Goal: Transaction & Acquisition: Purchase product/service

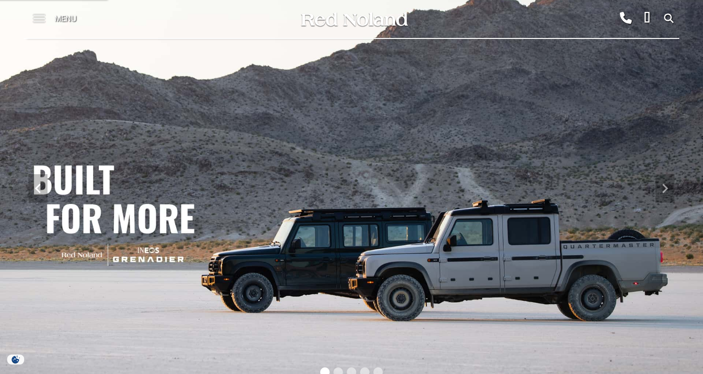
click at [33, 14] on span at bounding box center [39, 19] width 12 height 38
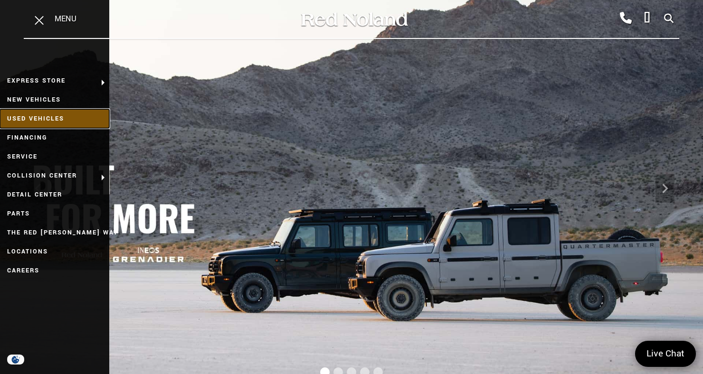
click at [19, 116] on link "Used Vehicles" at bounding box center [54, 118] width 109 height 19
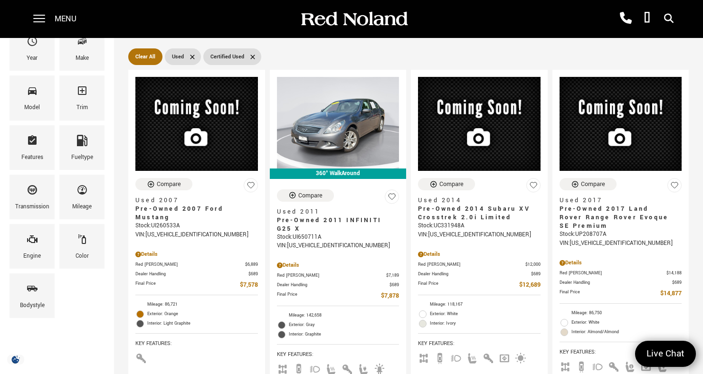
scroll to position [125, 0]
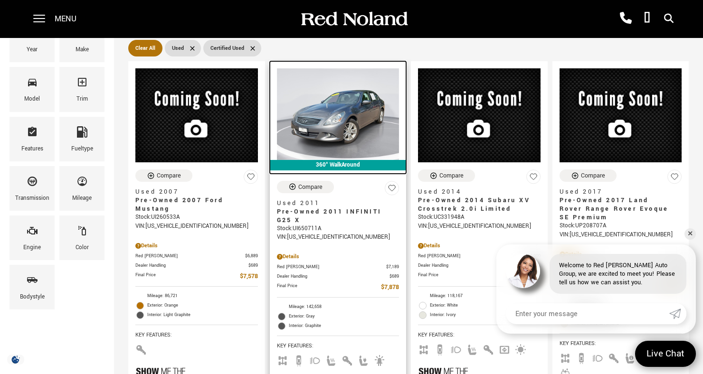
click at [362, 105] on img at bounding box center [338, 114] width 123 height 92
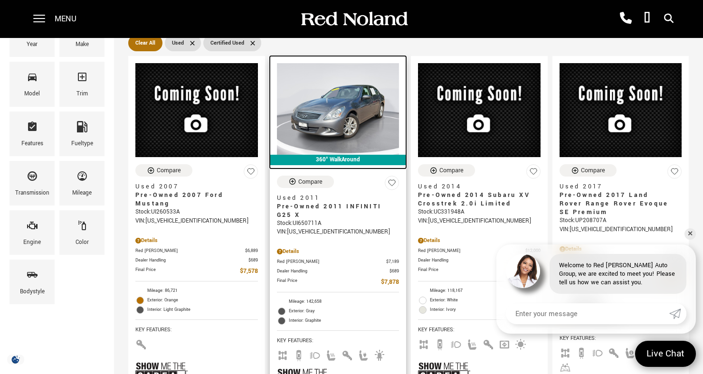
scroll to position [155, 0]
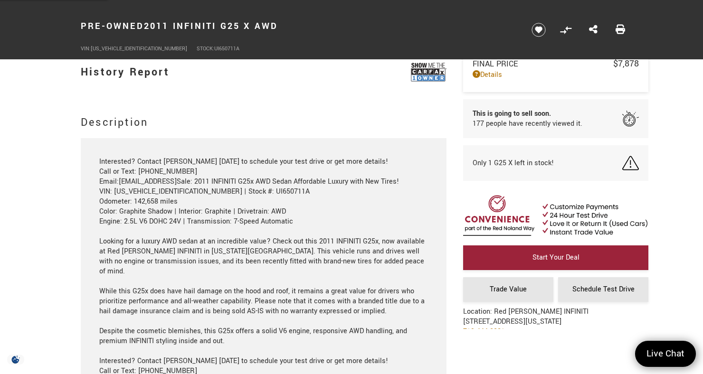
scroll to position [926, 0]
click at [433, 77] on img at bounding box center [429, 72] width 36 height 24
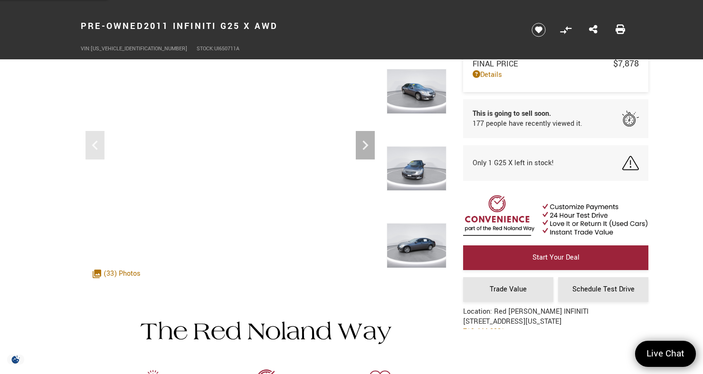
scroll to position [0, 0]
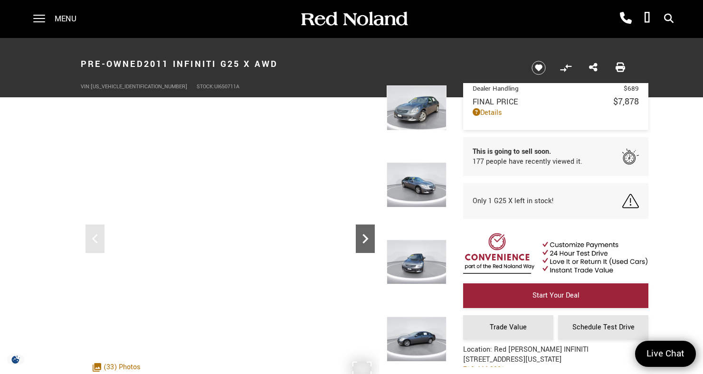
click at [368, 232] on icon "Next" at bounding box center [365, 239] width 19 height 19
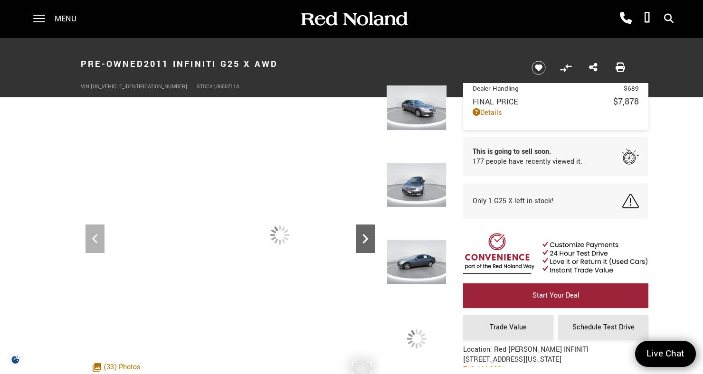
click at [368, 240] on icon "Next" at bounding box center [365, 239] width 19 height 19
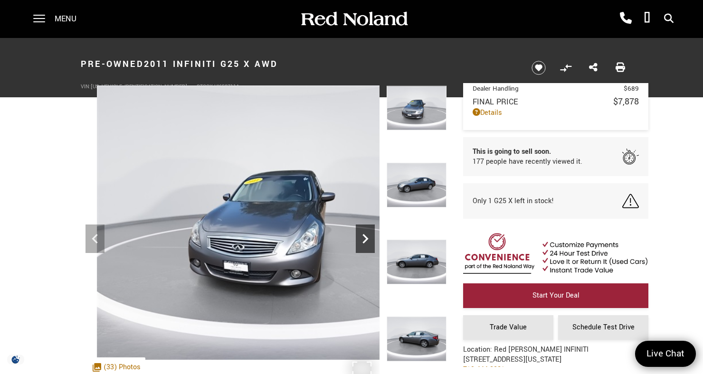
click at [365, 242] on icon "Next" at bounding box center [365, 239] width 19 height 19
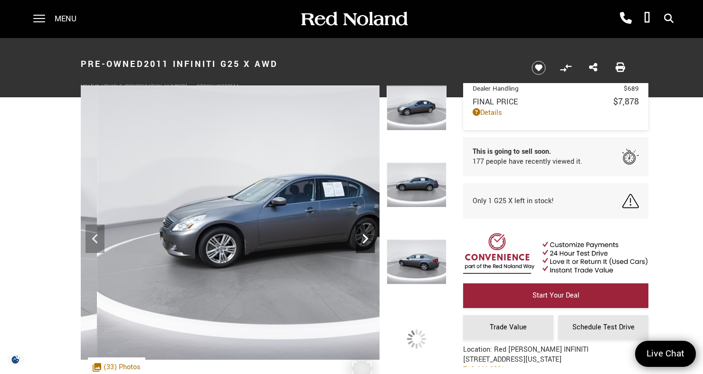
click at [365, 241] on icon "Next" at bounding box center [366, 239] width 6 height 10
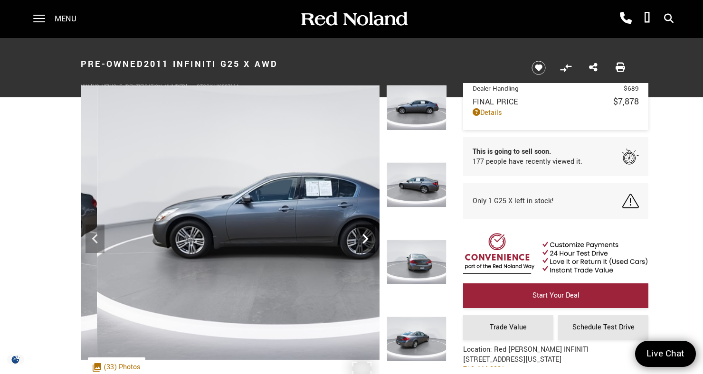
click at [370, 247] on icon "Next" at bounding box center [365, 239] width 19 height 19
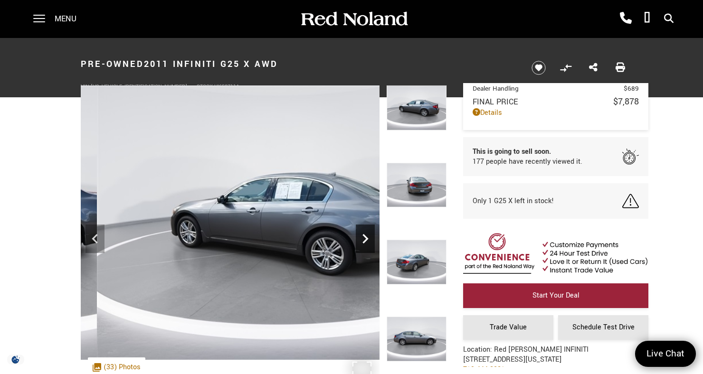
click at [372, 245] on icon "Next" at bounding box center [365, 239] width 19 height 19
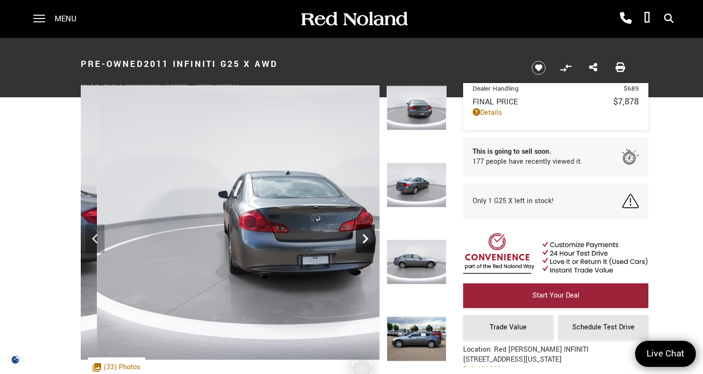
click at [373, 243] on icon "Next" at bounding box center [365, 239] width 19 height 19
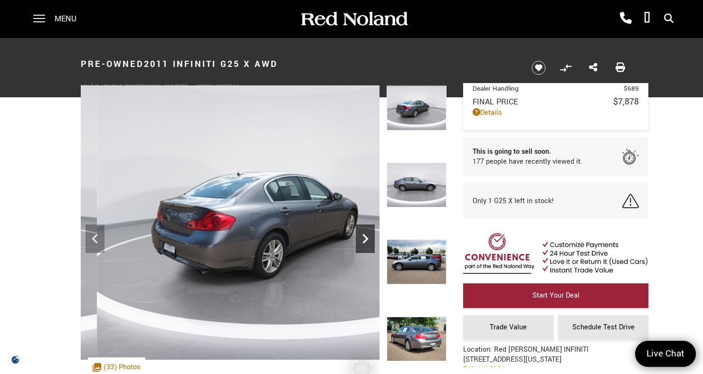
click at [372, 244] on icon "Next" at bounding box center [365, 239] width 19 height 19
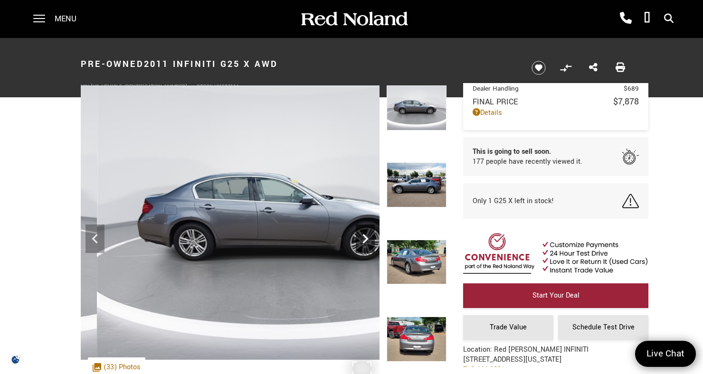
click at [372, 245] on icon "Next" at bounding box center [365, 239] width 19 height 19
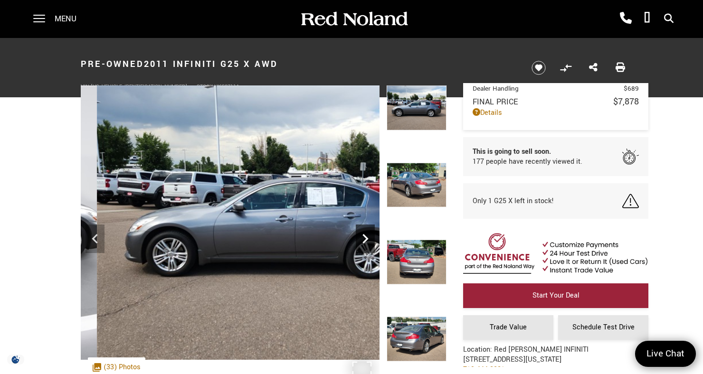
click at [372, 246] on icon "Next" at bounding box center [365, 239] width 19 height 19
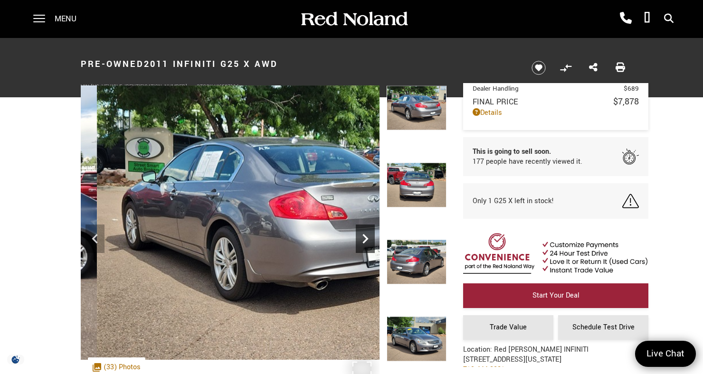
click at [373, 249] on div "Next" at bounding box center [365, 239] width 19 height 29
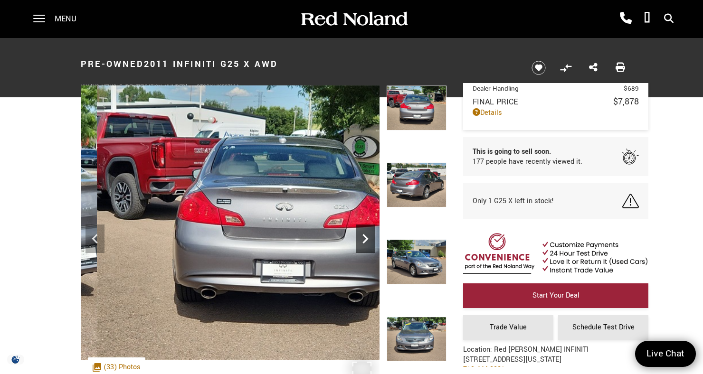
click at [374, 247] on icon "Next" at bounding box center [365, 239] width 19 height 19
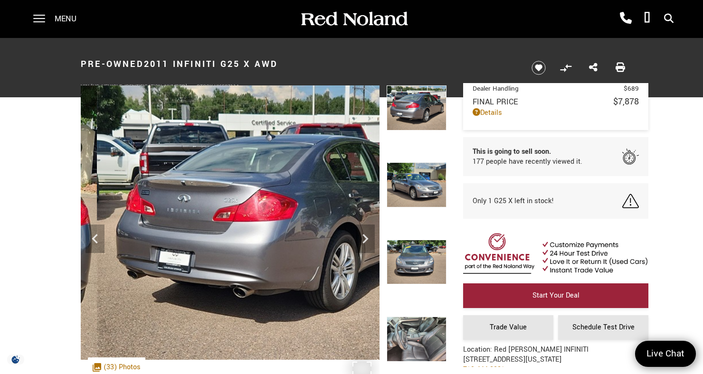
click at [375, 248] on img at bounding box center [280, 223] width 399 height 275
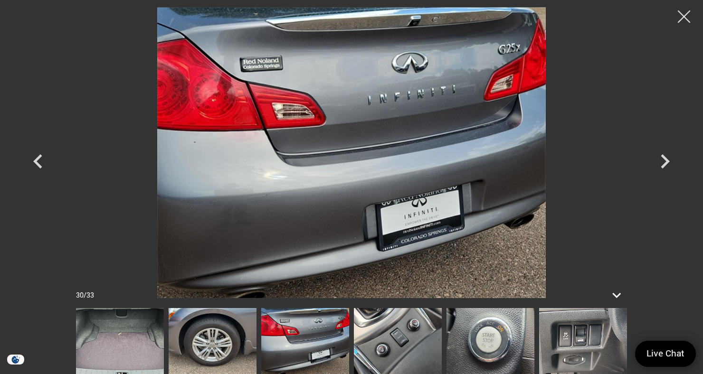
click at [679, 20] on div at bounding box center [684, 16] width 25 height 25
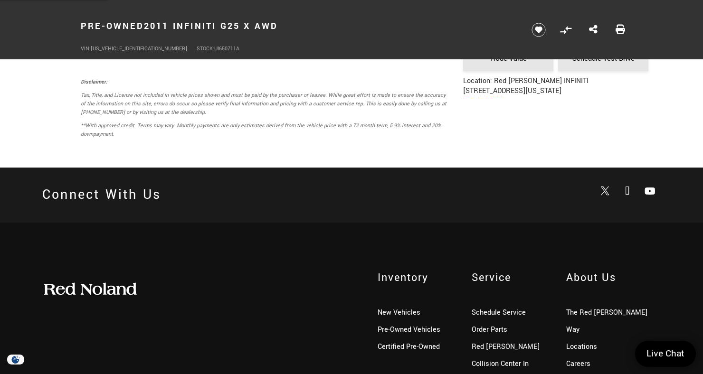
scroll to position [2845, 0]
